Goal: Check status

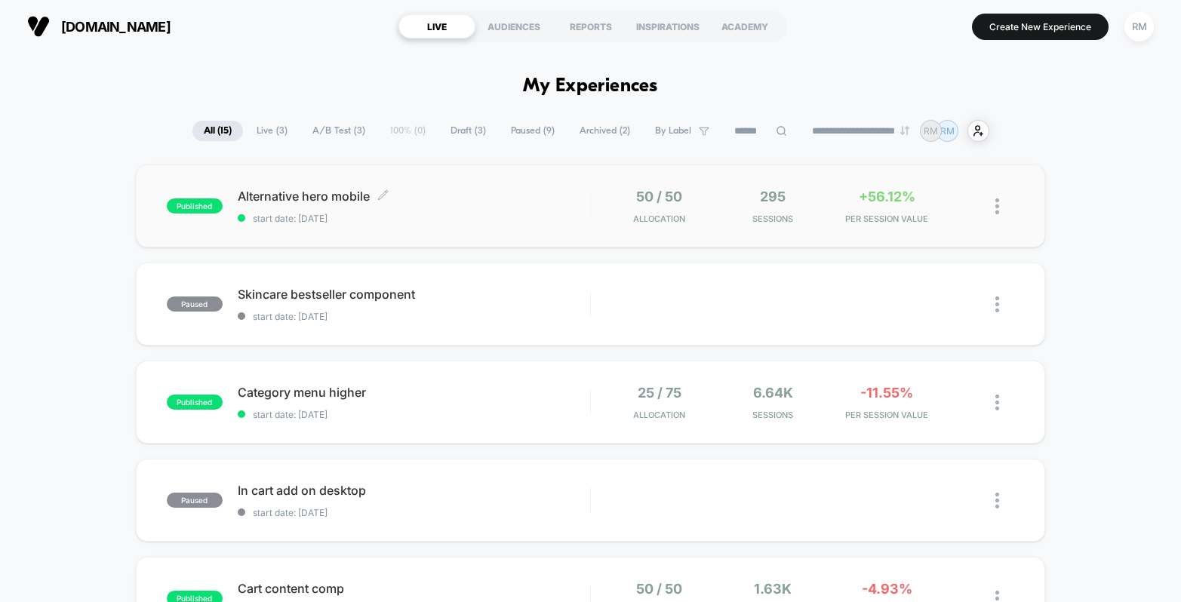
click at [580, 192] on span "Alternative hero mobile Click to edit experience details" at bounding box center [414, 196] width 352 height 15
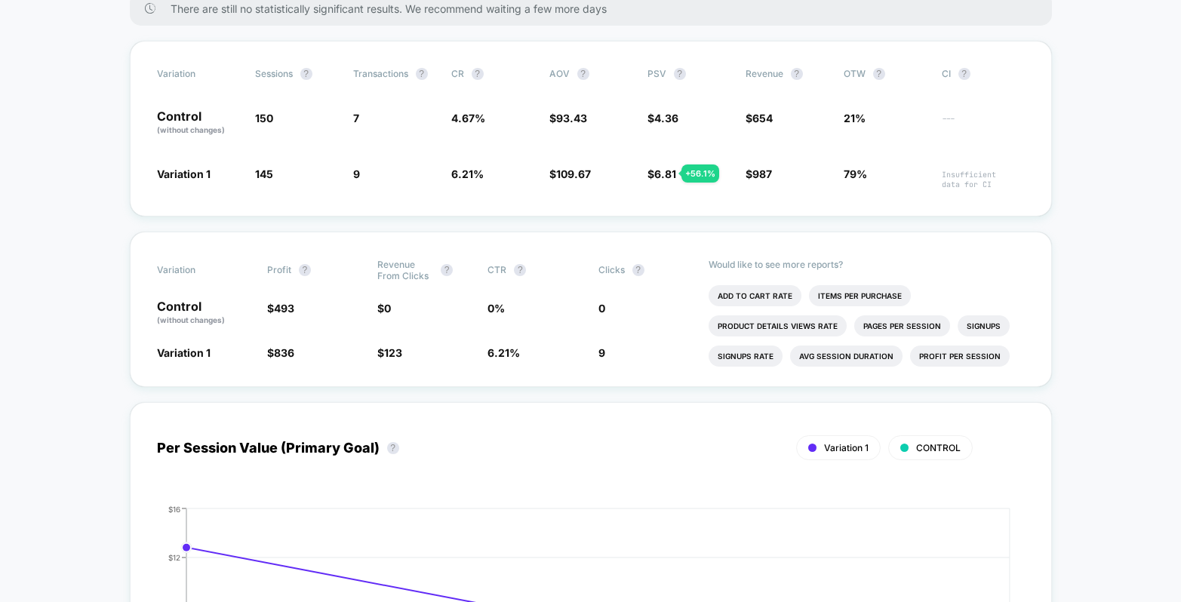
scroll to position [211, 0]
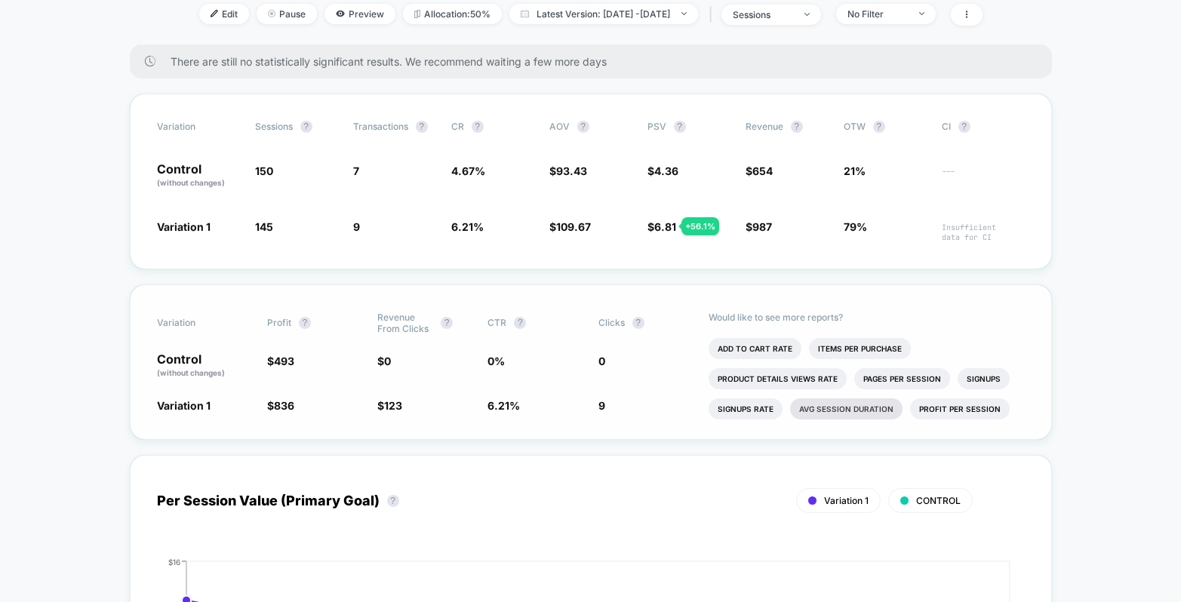
click at [869, 407] on li "Avg Session Duration" at bounding box center [846, 408] width 112 height 21
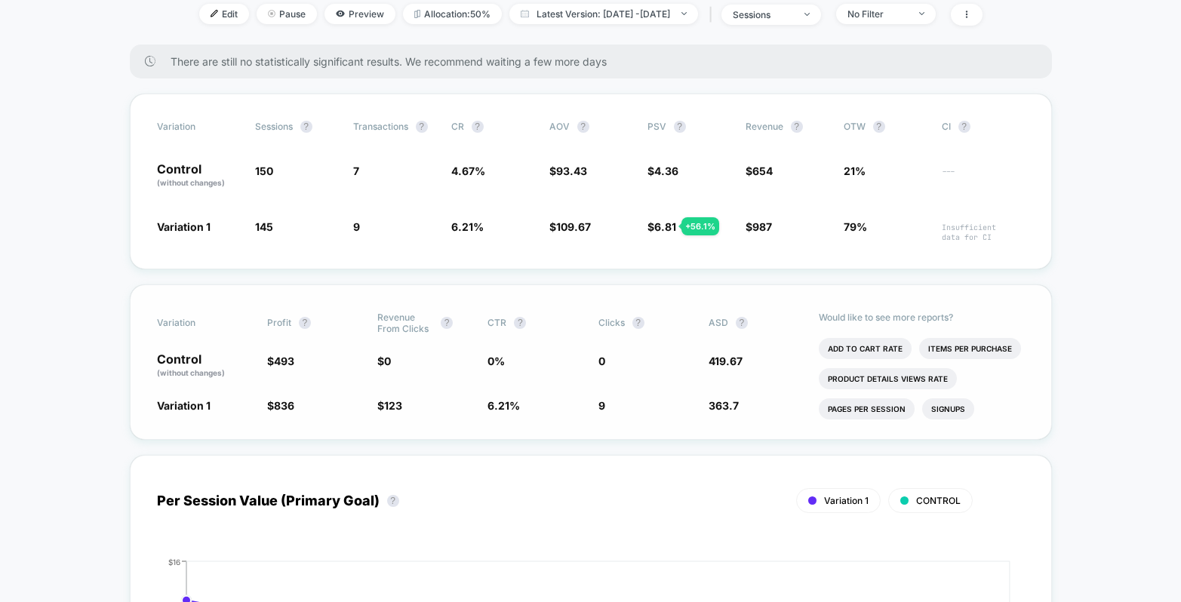
scroll to position [0, 0]
